Goal: Information Seeking & Learning: Check status

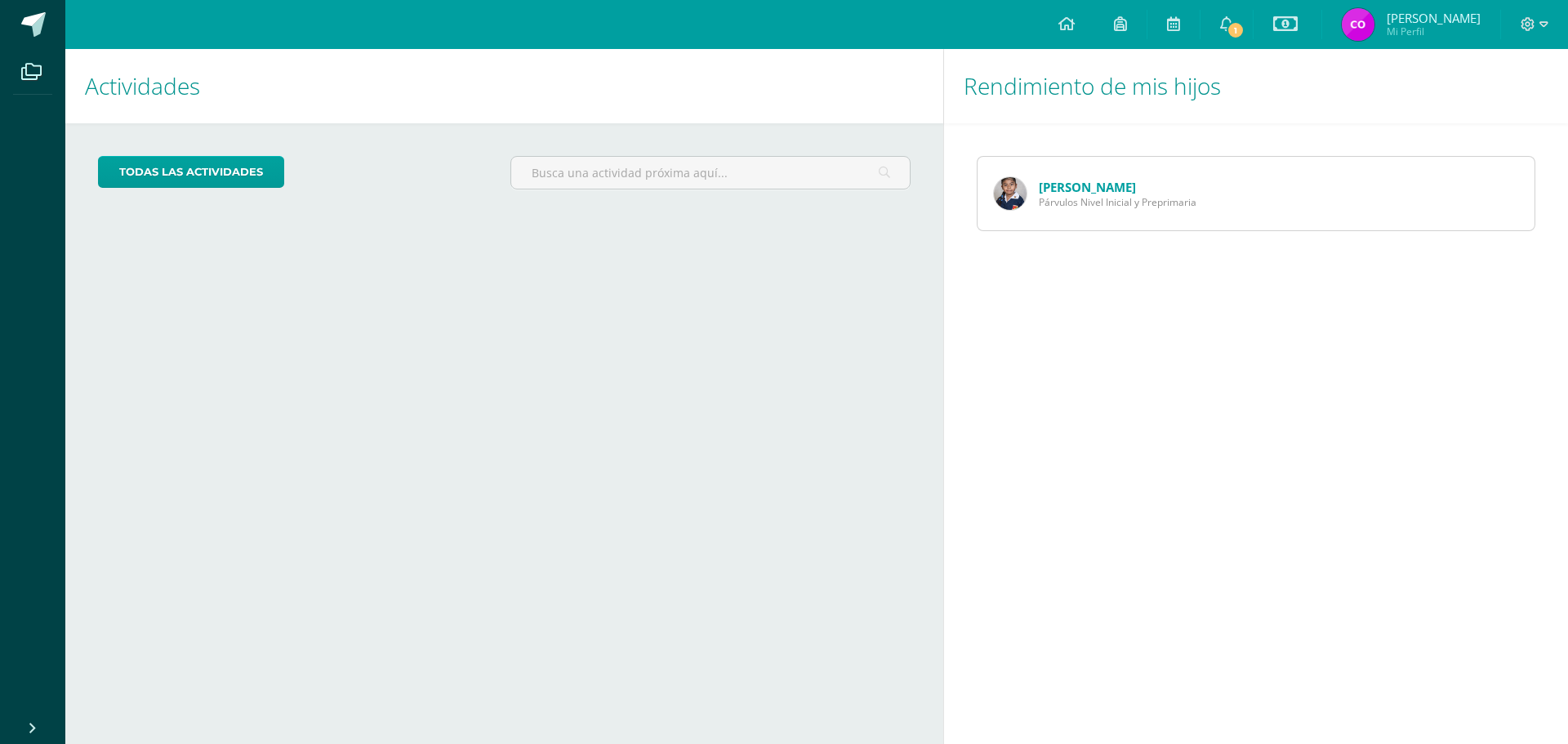
click at [1085, 179] on link "[PERSON_NAME]" at bounding box center [1087, 187] width 97 height 17
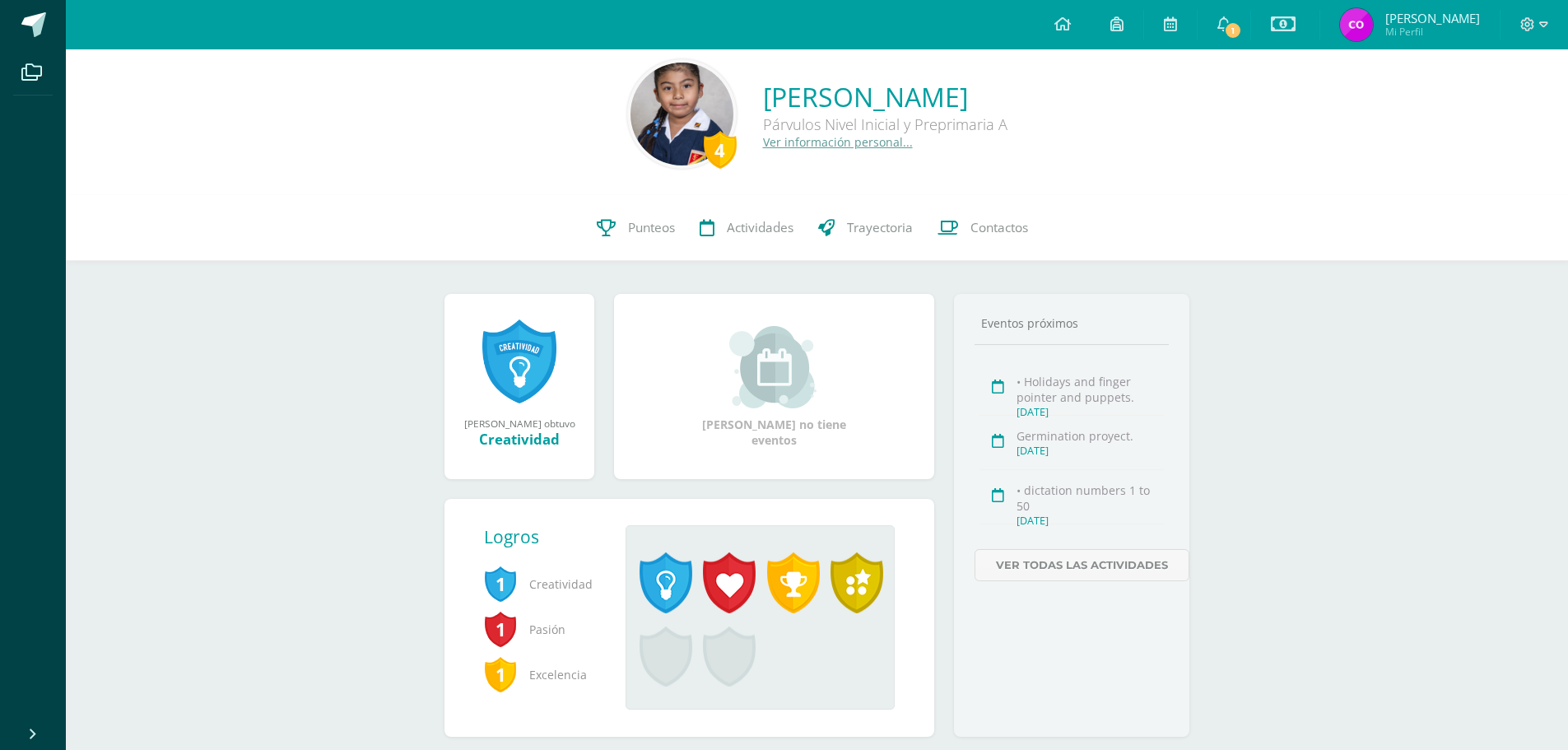
scroll to position [56, 0]
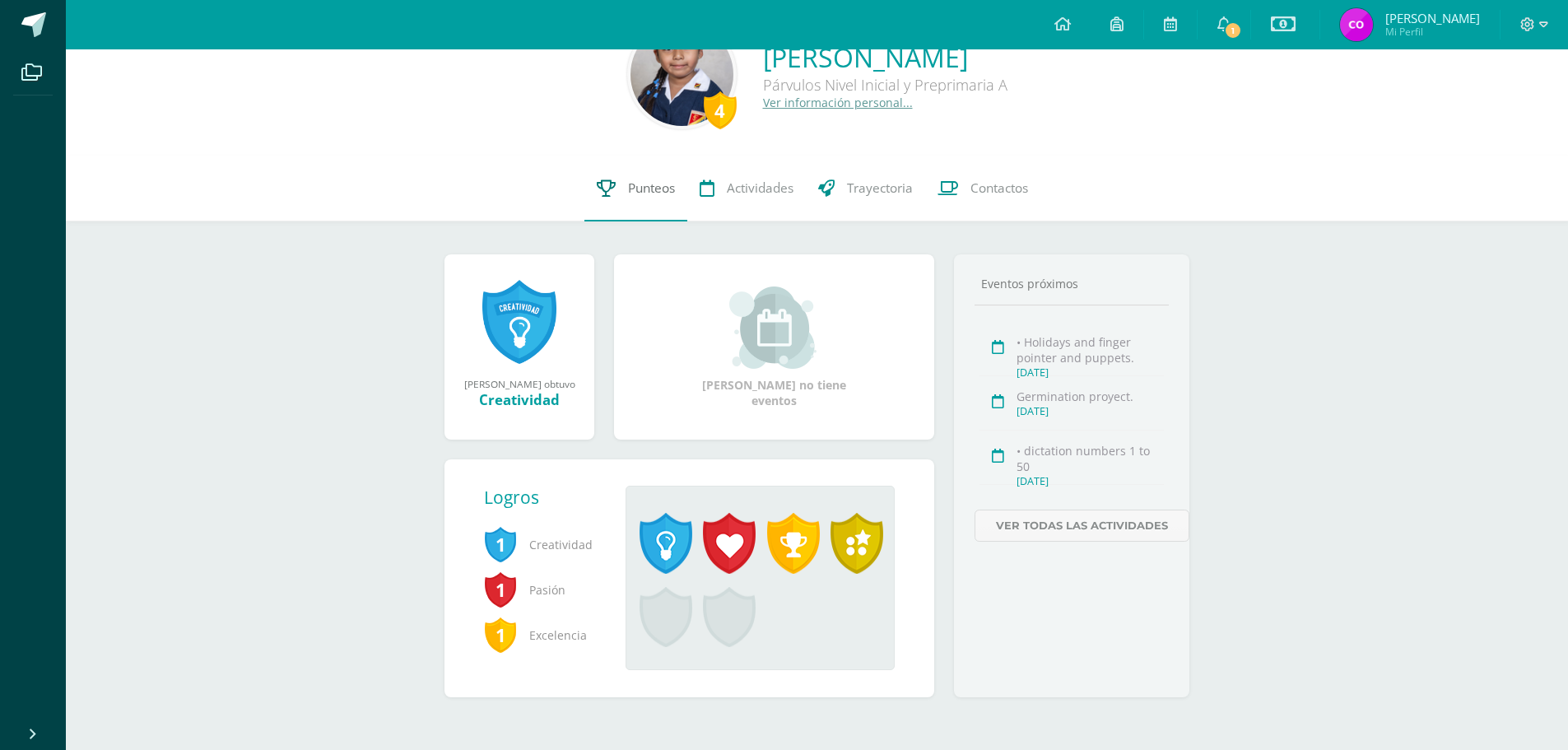
click at [637, 185] on span "Punteos" at bounding box center [652, 188] width 47 height 17
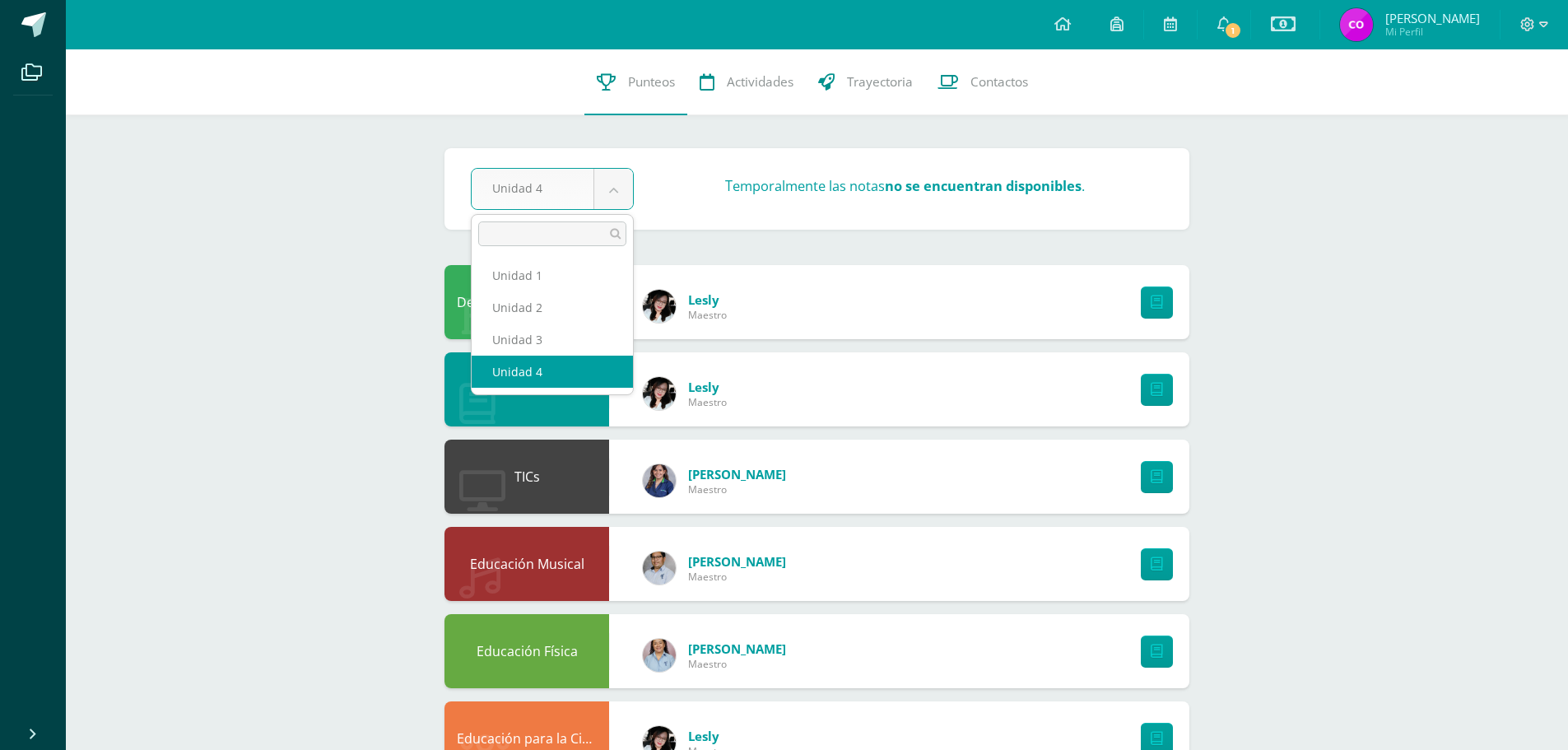
click at [604, 184] on body "Archivos Cerrar panel Configuración Cerrar sesión Carlos Humberto Mi Perfil Est…" at bounding box center [784, 578] width 1568 height 1157
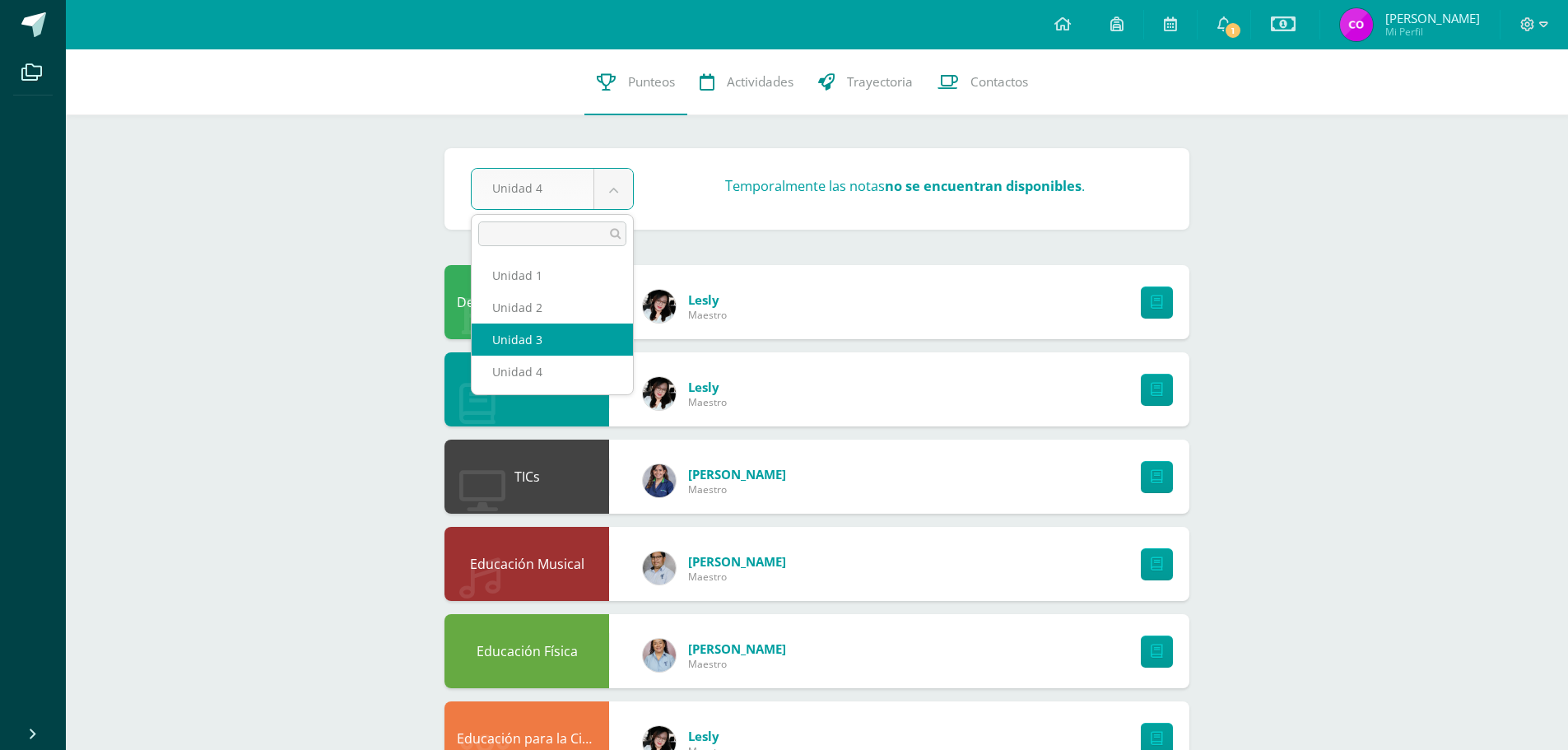
select select "Unidad 3"
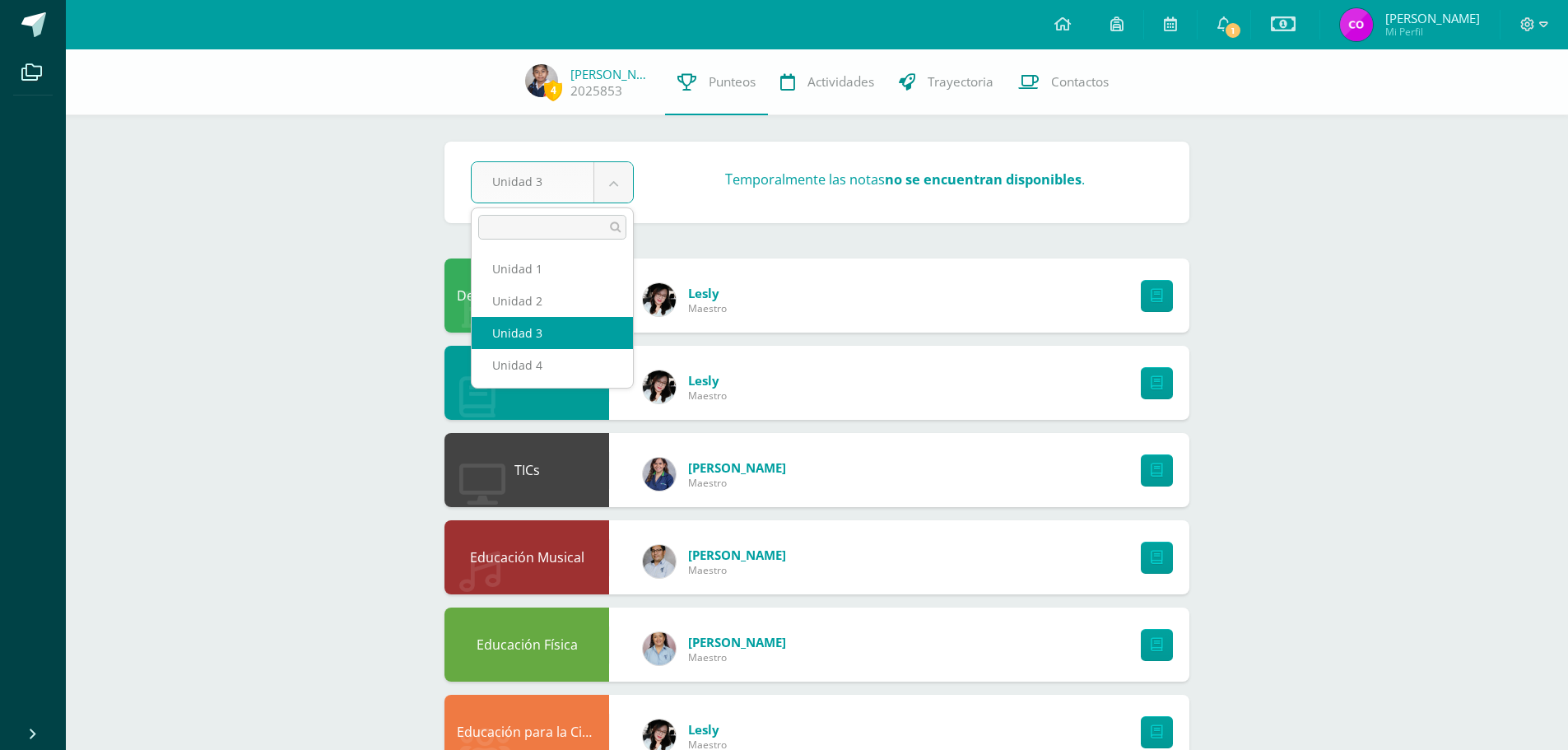
click at [618, 165] on body "Archivos Cerrar panel Configuración Cerrar sesión Carlos Humberto Mi Perfil Est…" at bounding box center [784, 575] width 1568 height 1150
select select "Unidad 4"
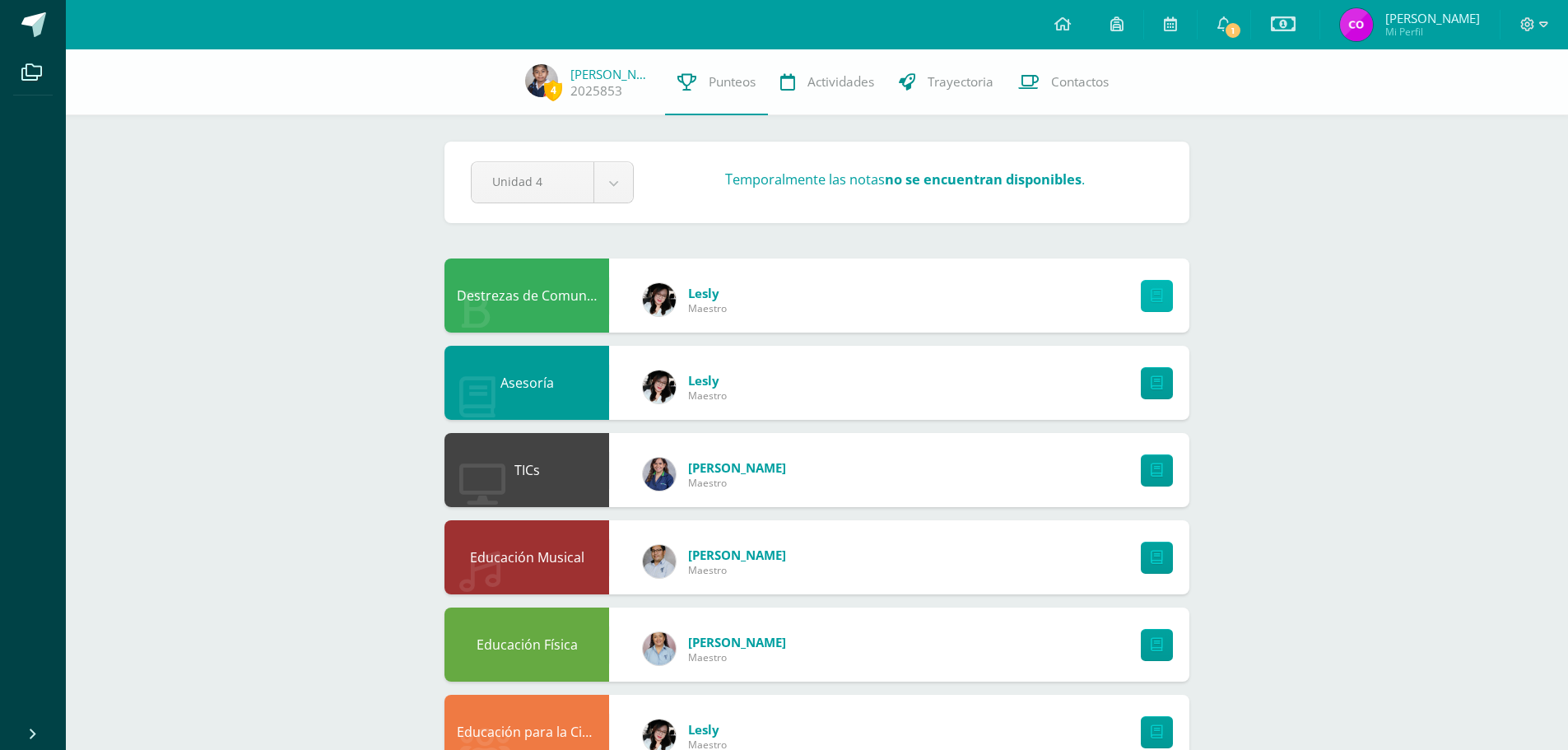
click at [1150, 299] on link at bounding box center [1156, 295] width 32 height 32
click at [964, 83] on span "Trayectoria" at bounding box center [960, 82] width 66 height 17
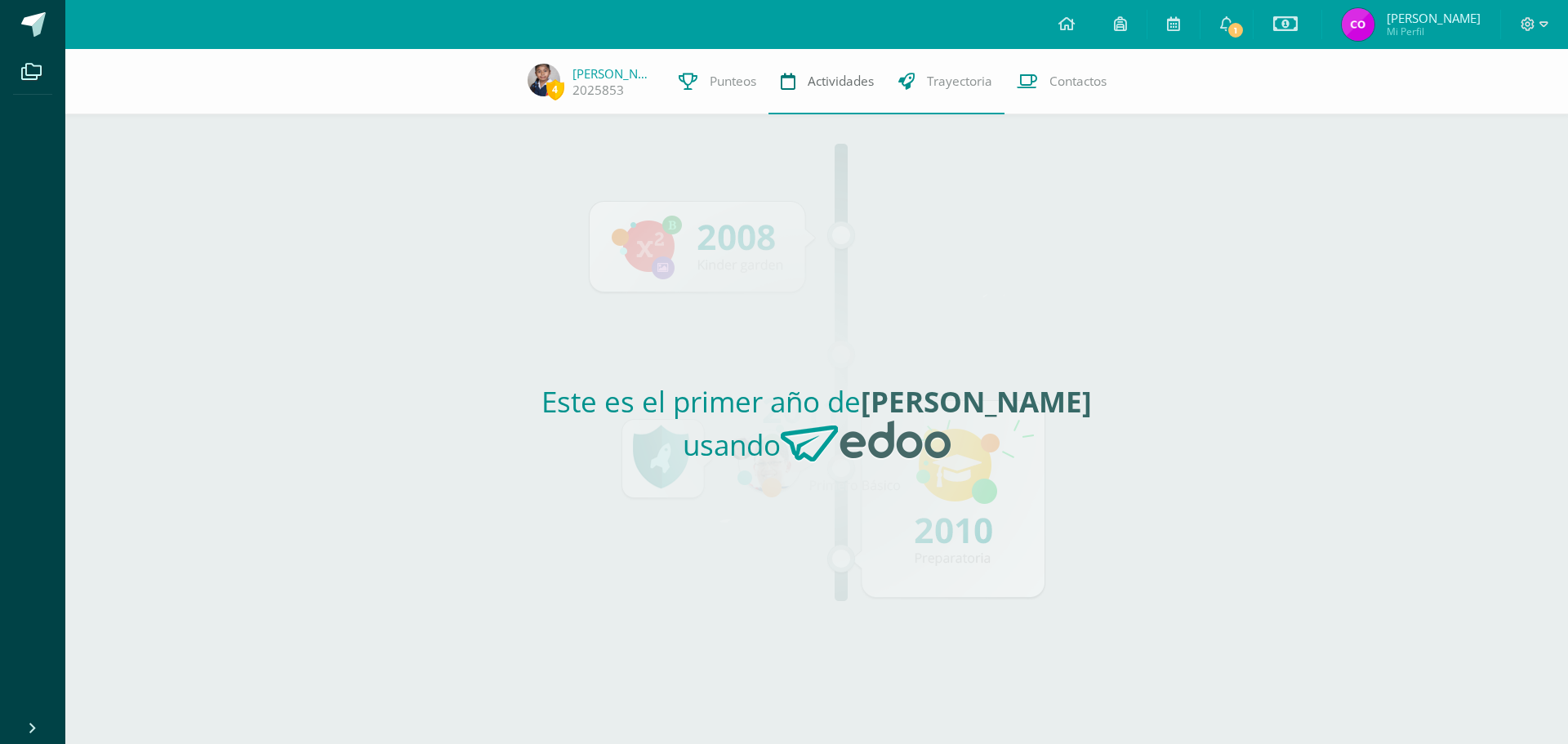
click at [831, 73] on span "Actividades" at bounding box center [840, 81] width 66 height 17
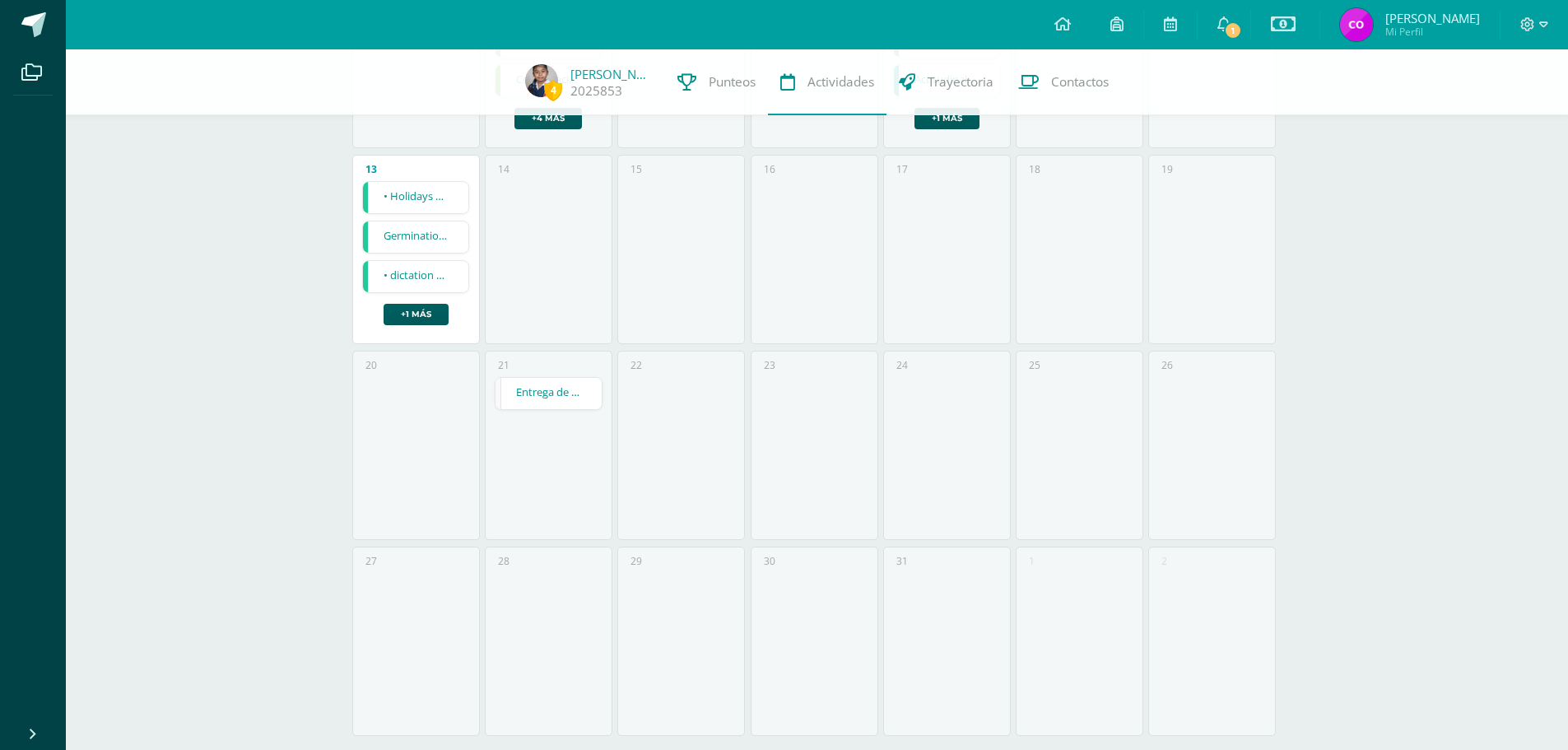
scroll to position [548, 0]
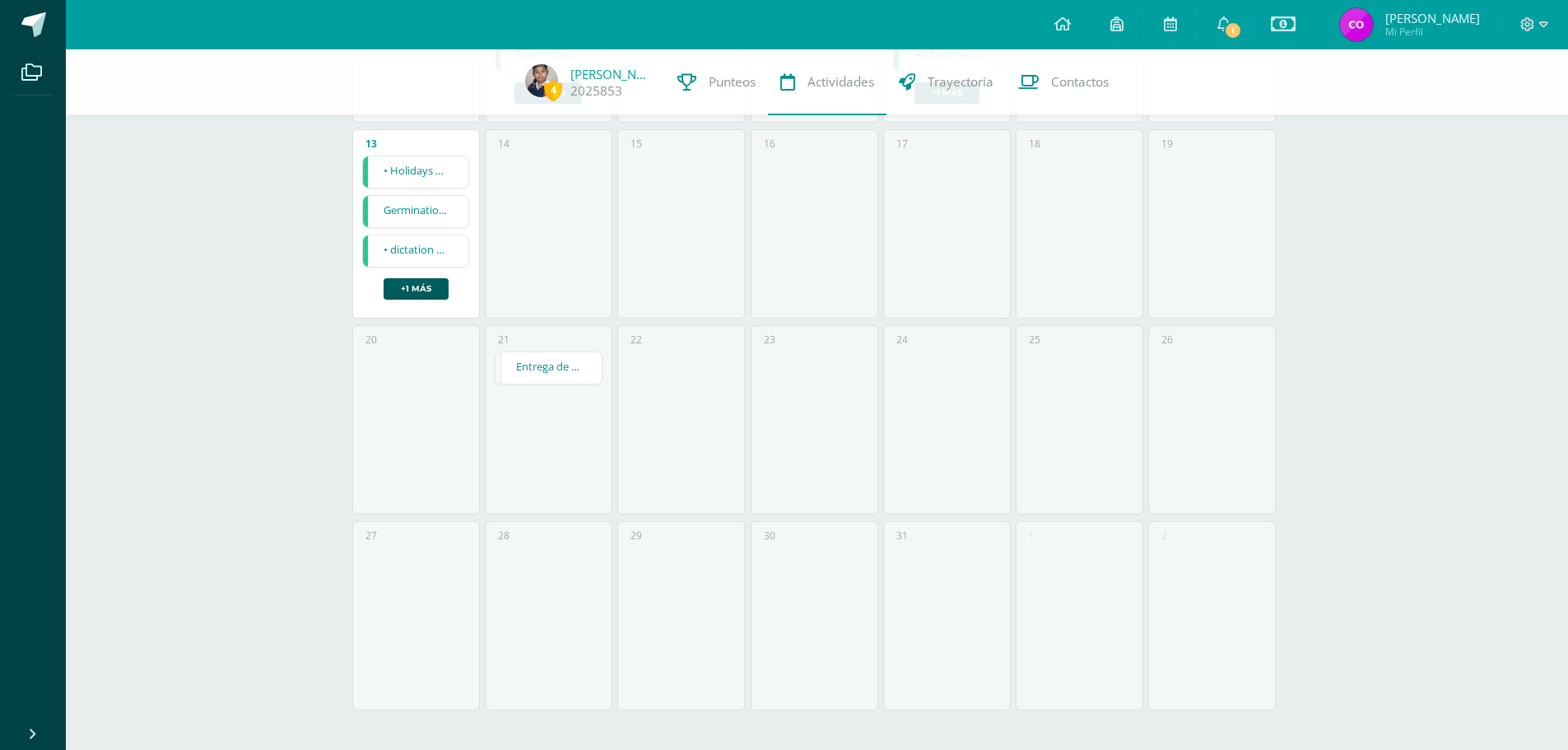
click at [535, 367] on link "Entrega de notas" at bounding box center [548, 368] width 106 height 31
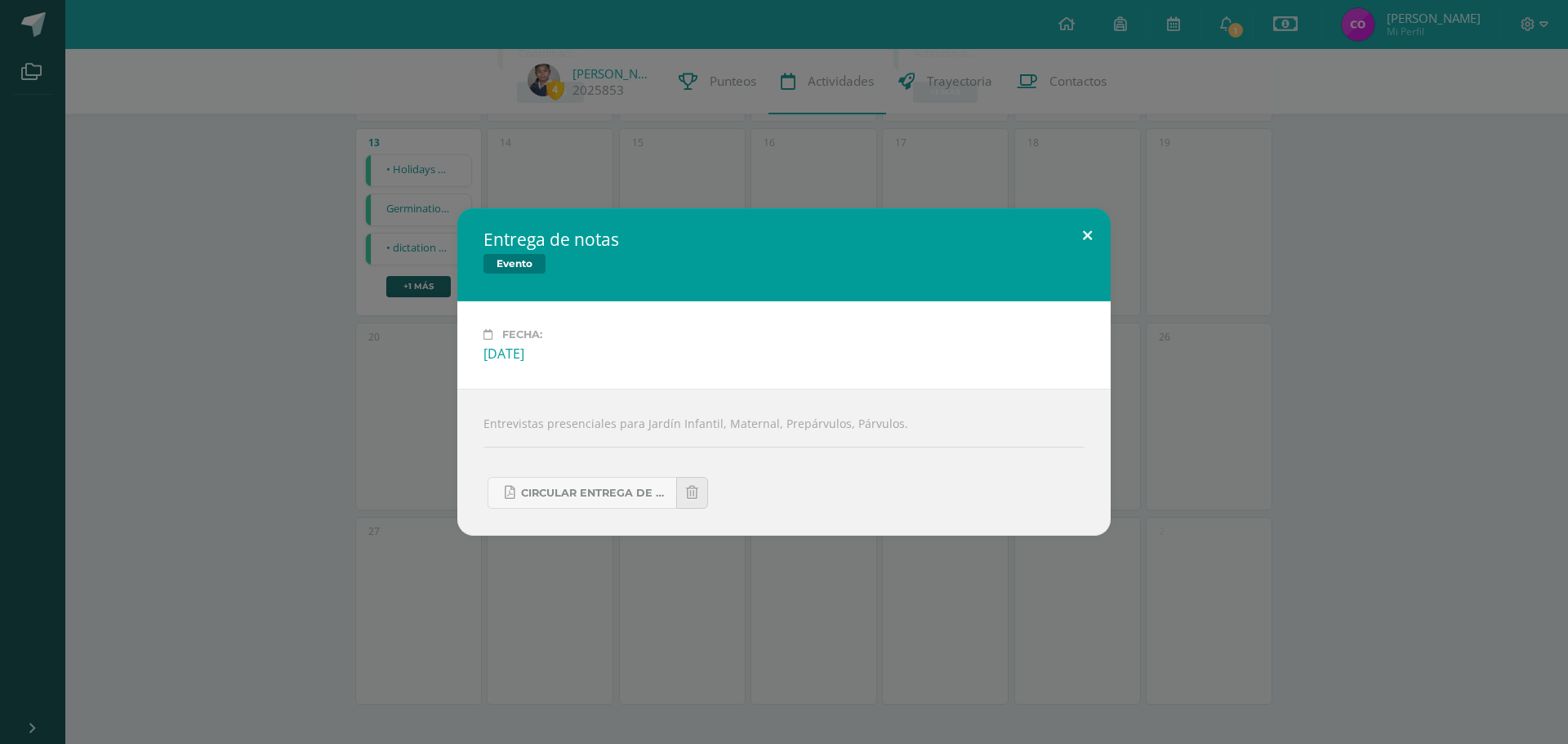
click at [1084, 233] on button at bounding box center [1088, 236] width 47 height 56
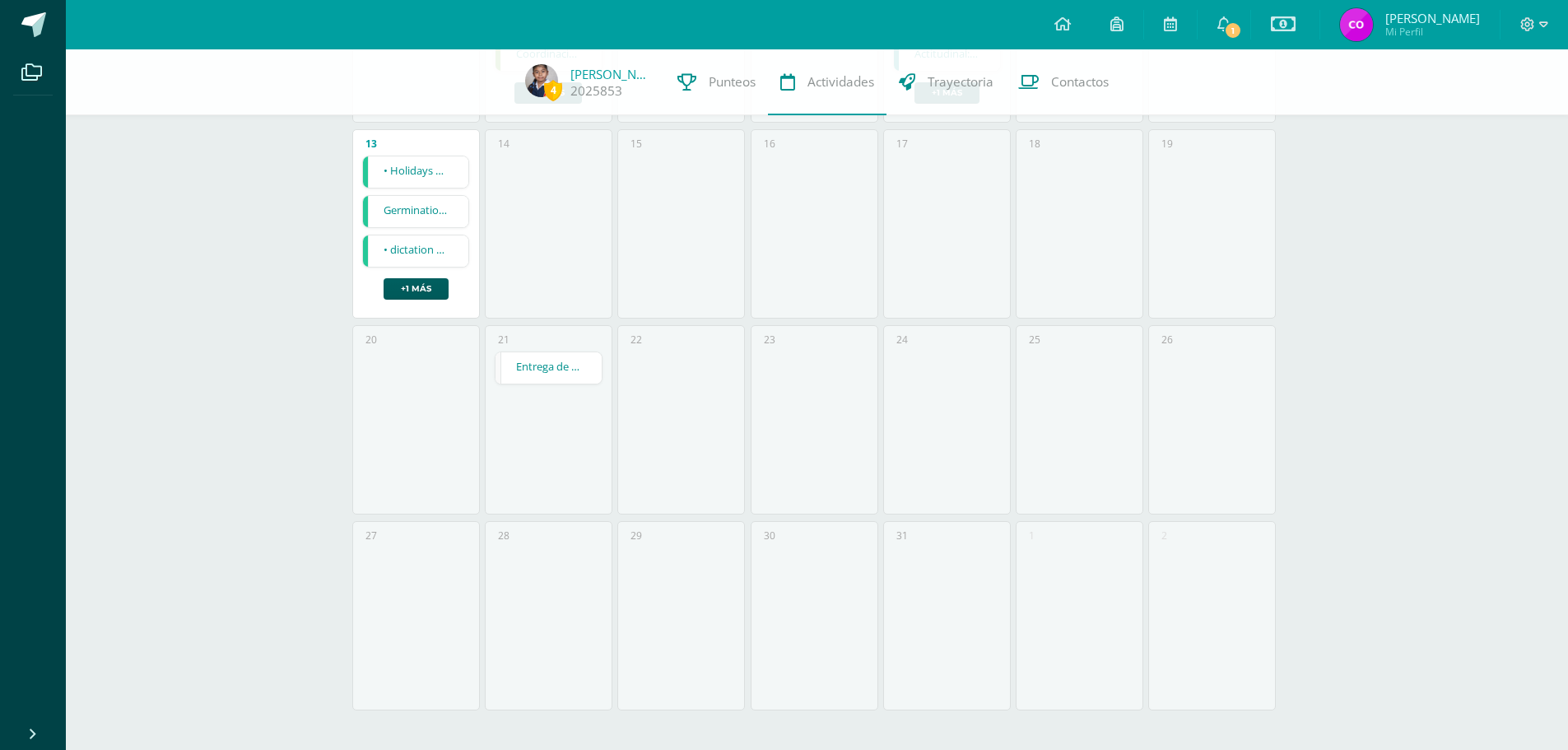
click at [578, 378] on link "Entrega de notas" at bounding box center [548, 368] width 106 height 31
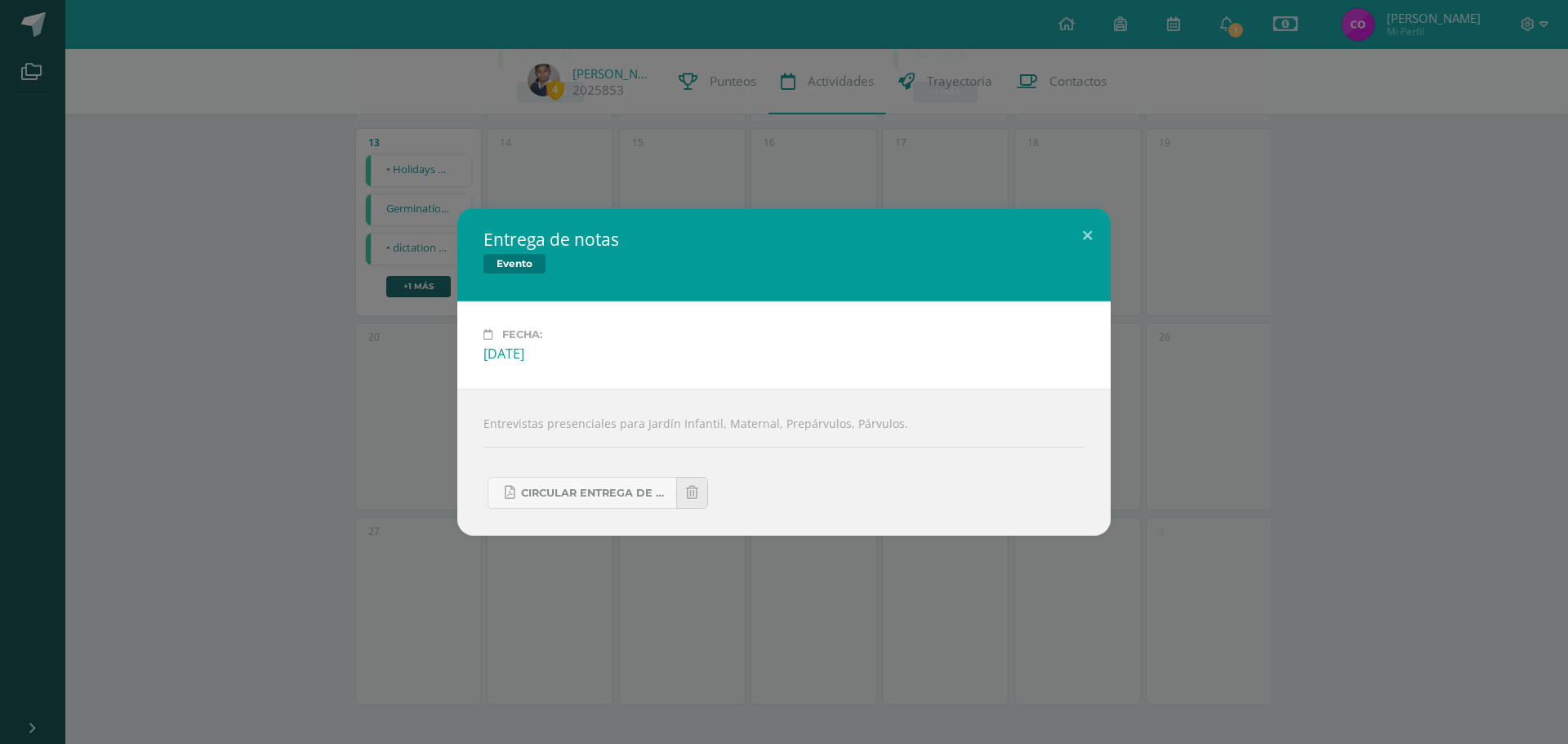
click at [205, 389] on div "Entrega de notas Evento Fecha: [DATE] Entrevistas presenciales para Jardín Infa…" at bounding box center [784, 372] width 1555 height 327
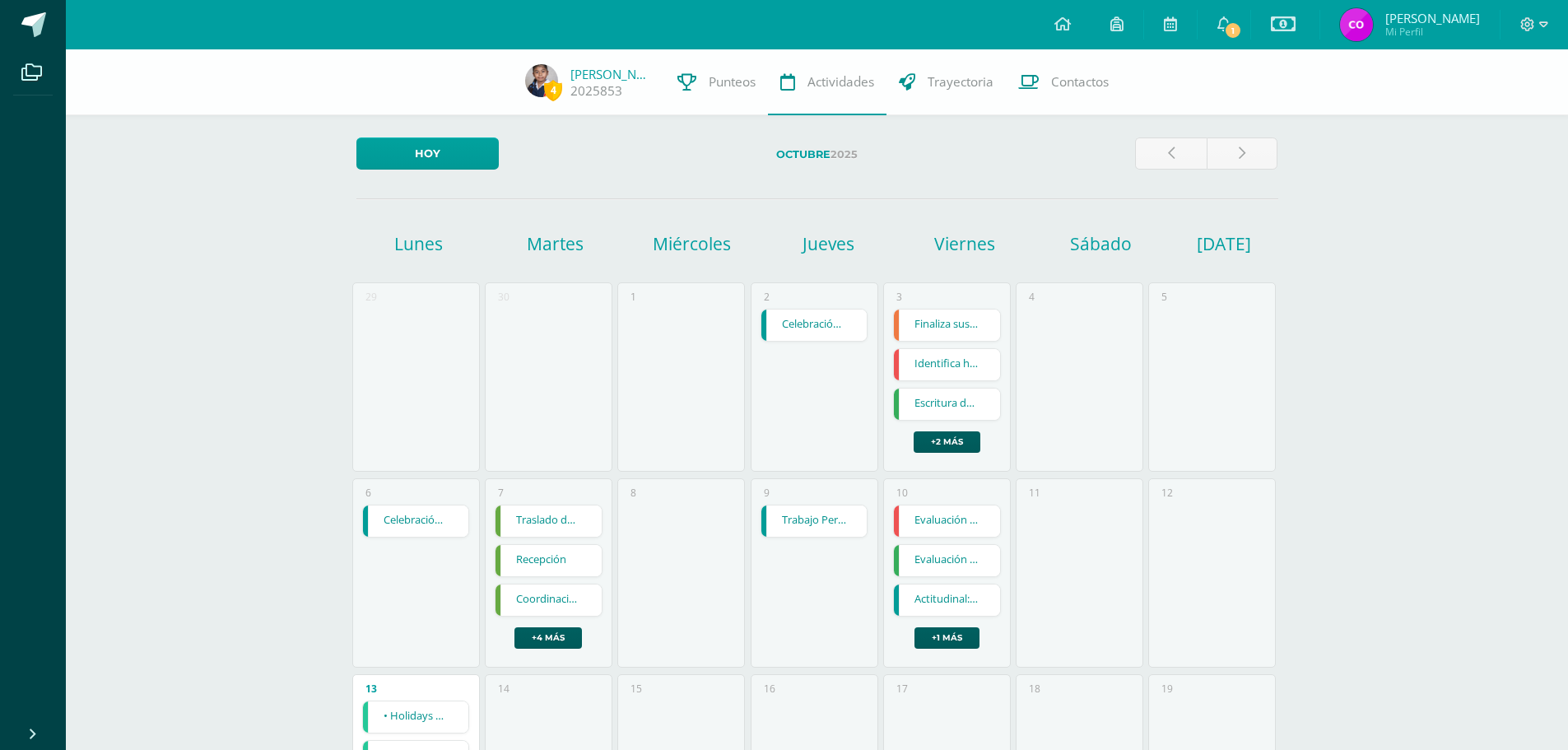
scroll to position [0, 0]
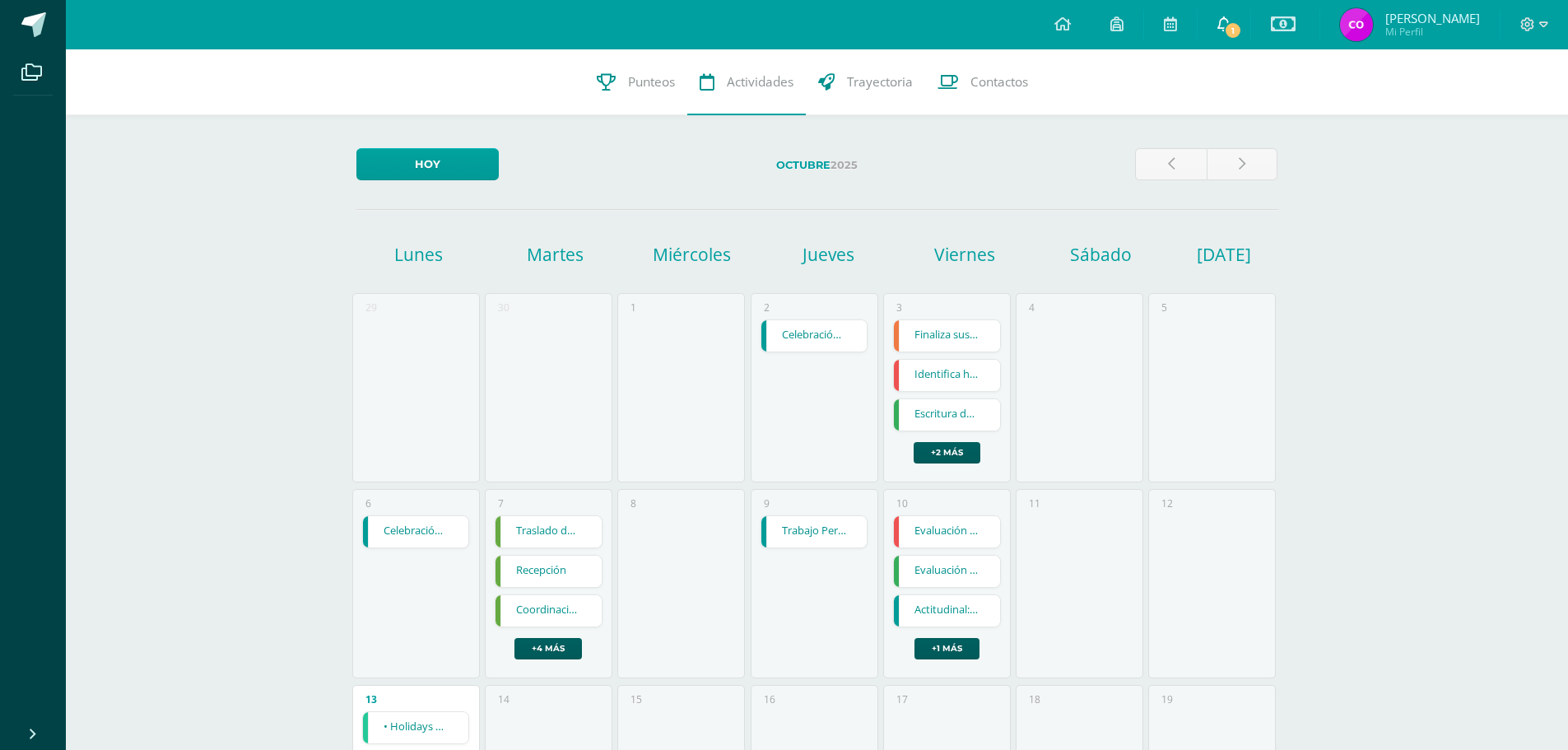
click at [1226, 31] on span "1" at bounding box center [1232, 30] width 18 height 18
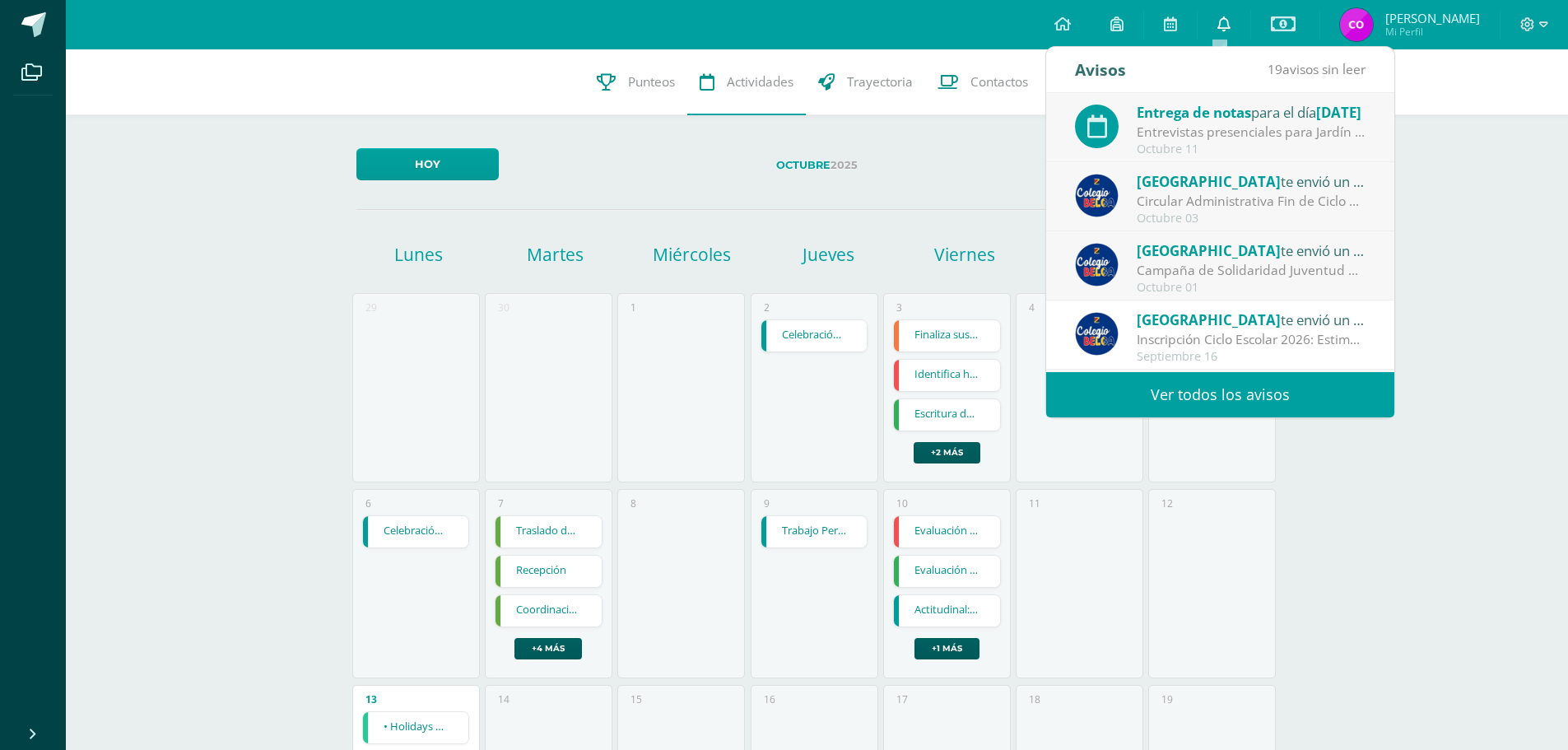
click at [1226, 31] on span at bounding box center [1224, 24] width 13 height 18
click at [641, 83] on span "Punteos" at bounding box center [652, 82] width 47 height 17
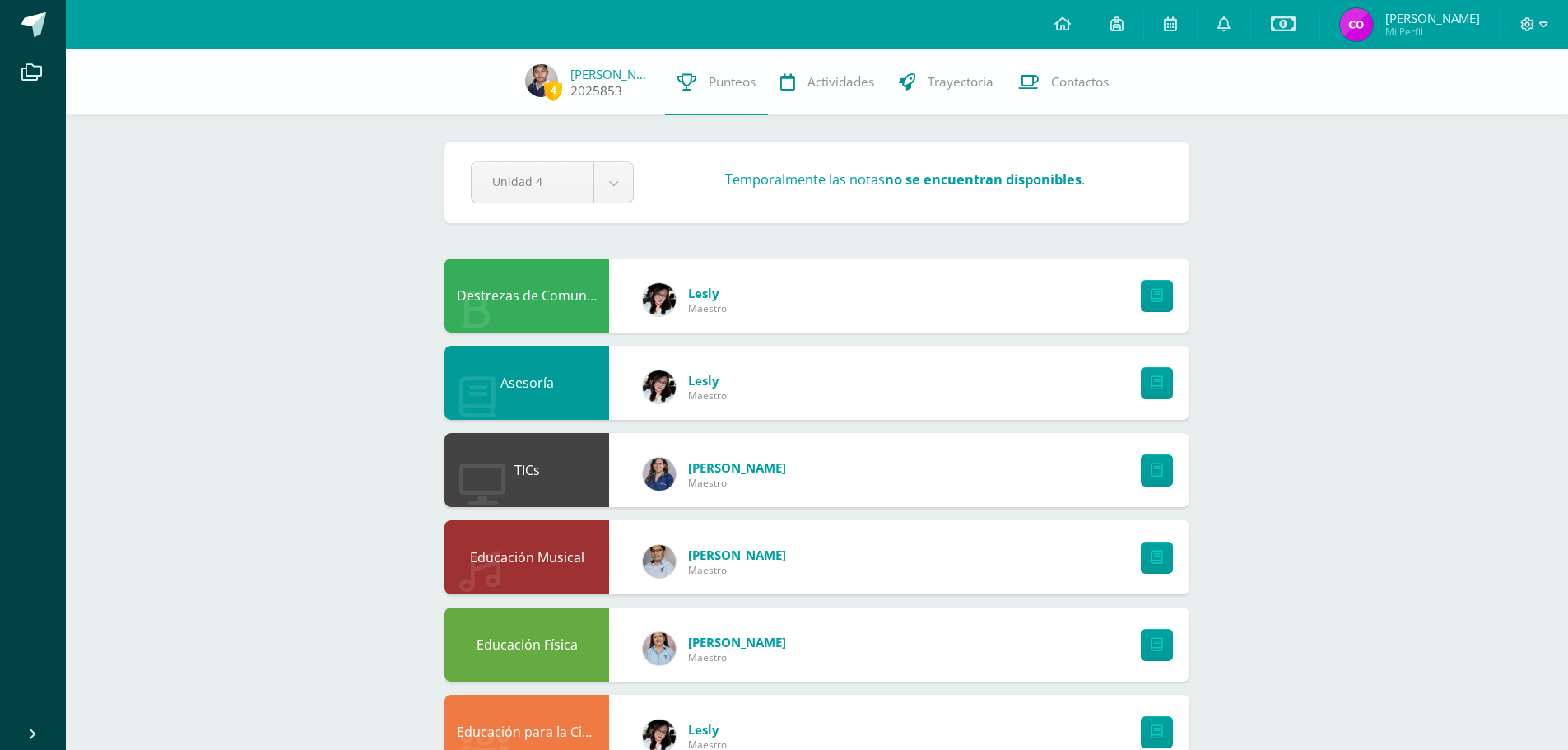
click at [599, 76] on link "[PERSON_NAME]" at bounding box center [611, 74] width 83 height 17
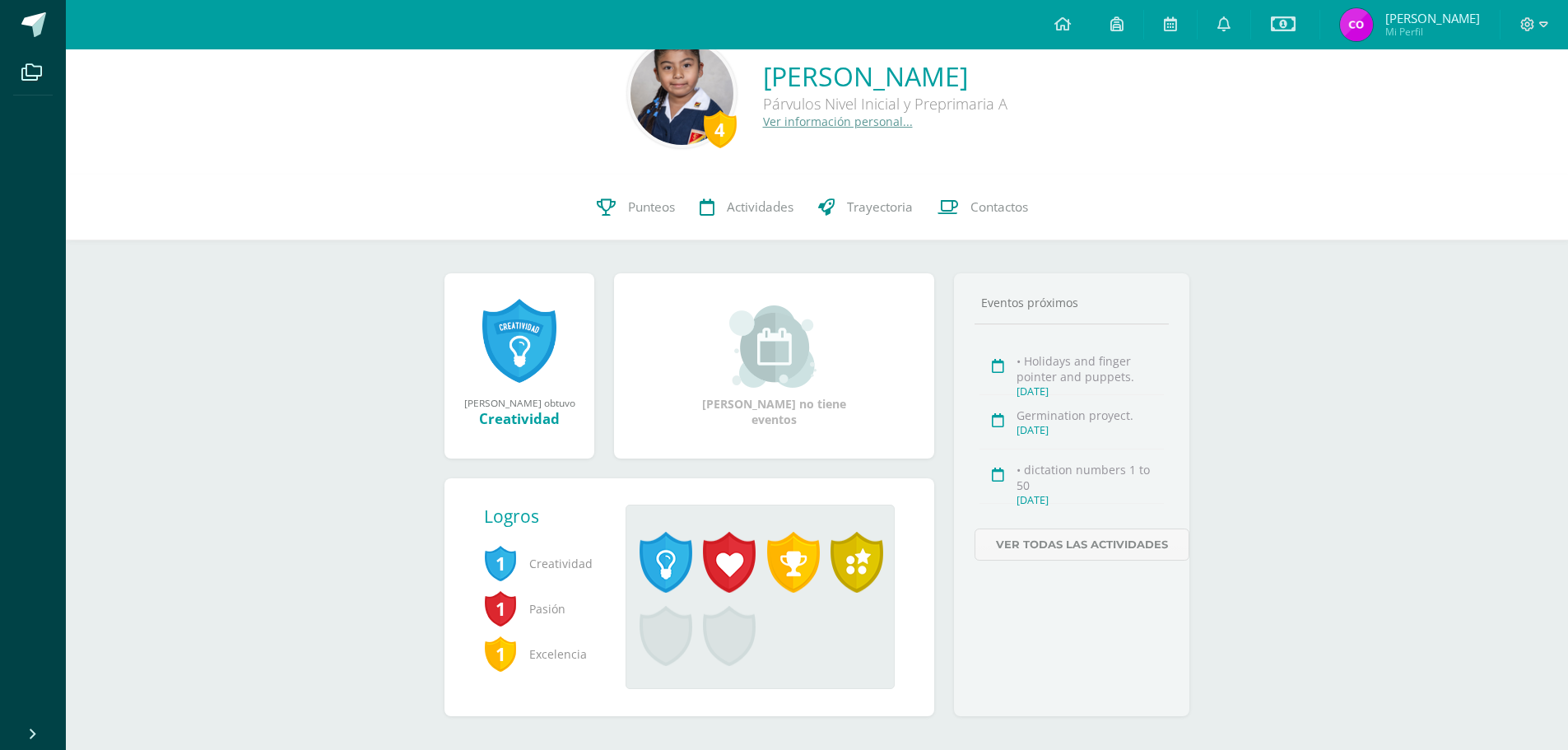
scroll to position [56, 0]
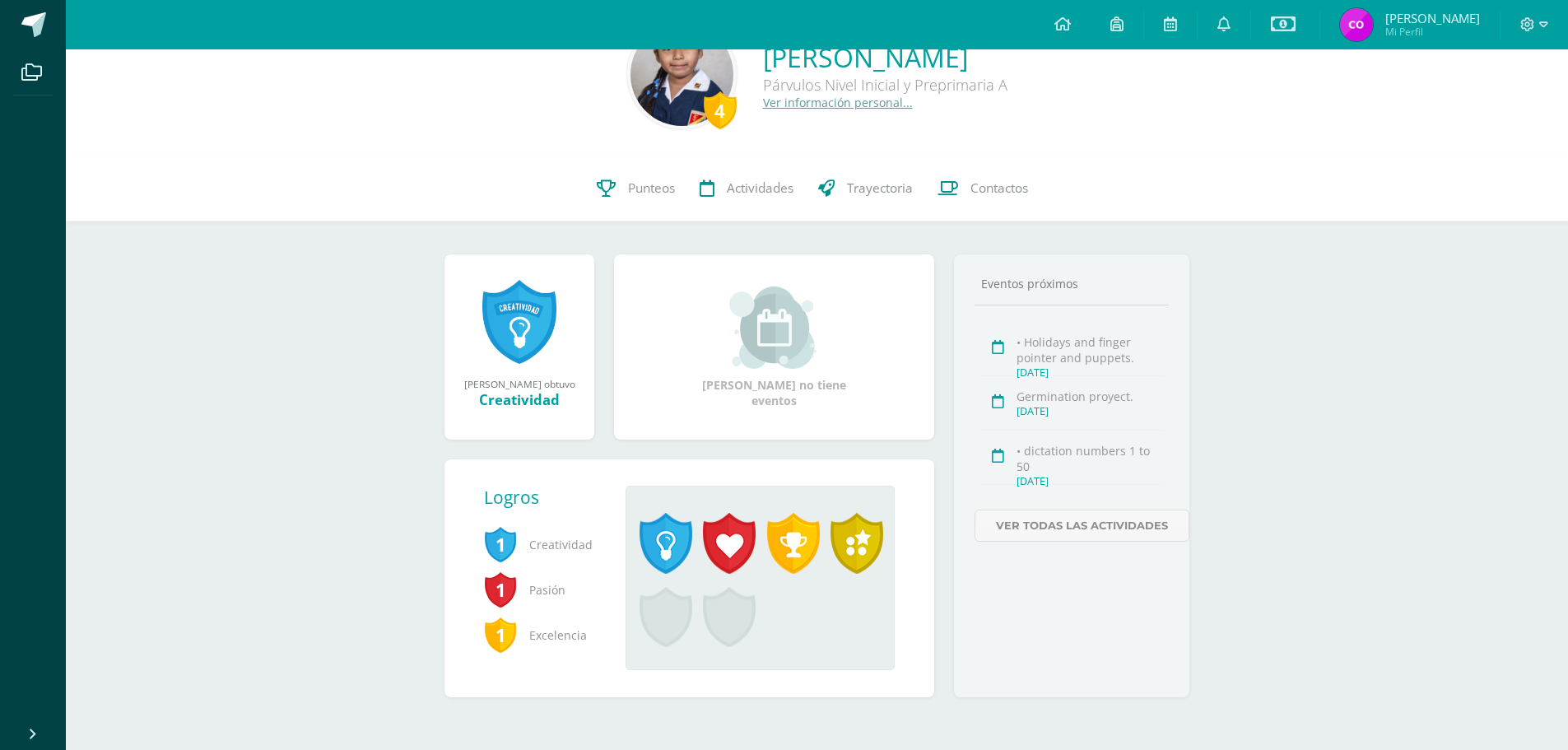
click at [703, 112] on div "4" at bounding box center [719, 110] width 33 height 38
